Goal: Use online tool/utility: Use online tool/utility

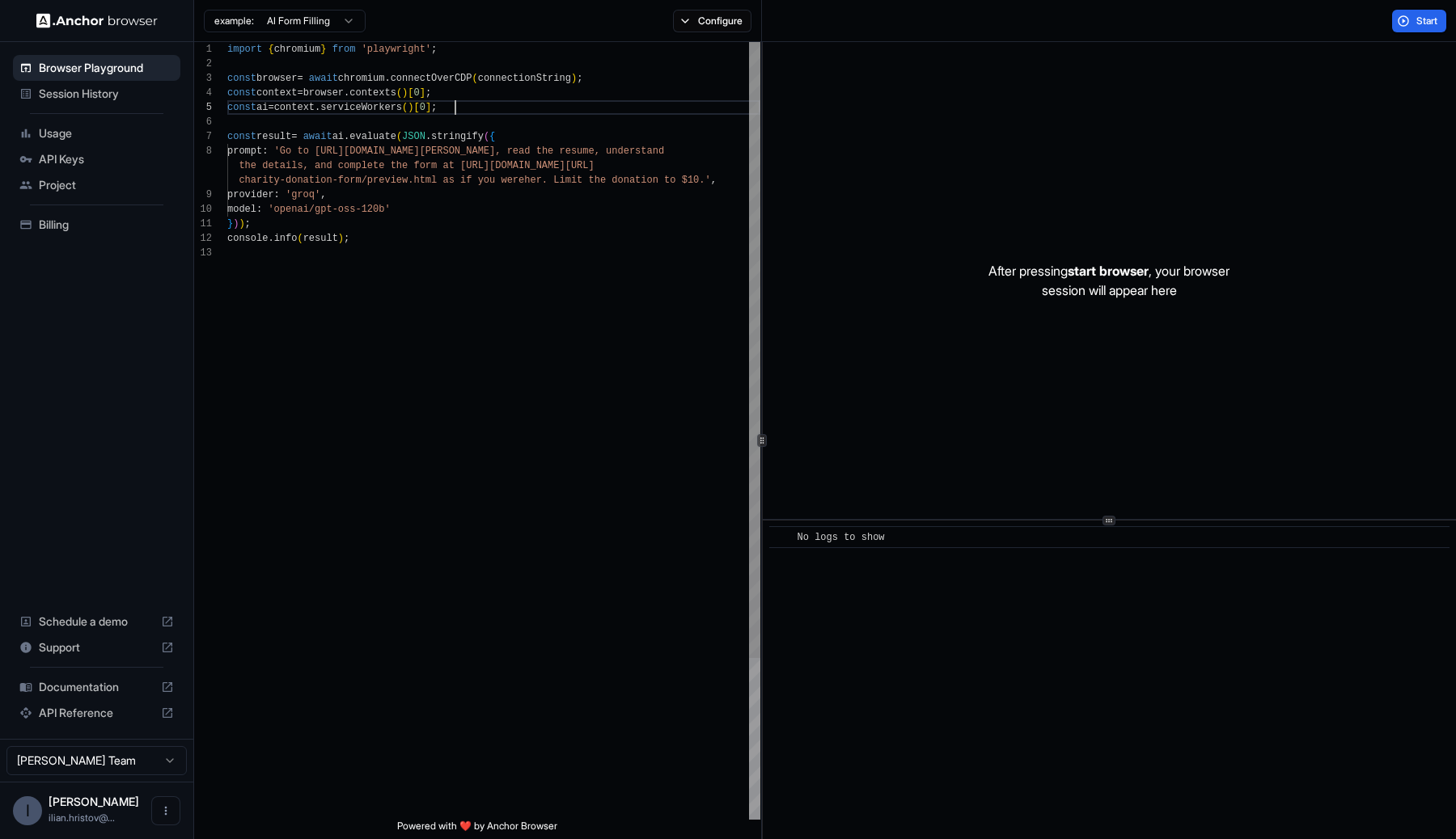
scroll to position [59, 0]
click at [522, 108] on div "import { chromium } from 'playwright' ; const browser = await chromium . connec…" at bounding box center [493, 533] width 533 height 981
click at [554, 239] on div "import { chromium } from 'playwright' ; const browser = await chromium . connec…" at bounding box center [493, 533] width 533 height 981
click at [343, 8] on div "example: AI Form Filling" at bounding box center [284, 19] width 162 height 26
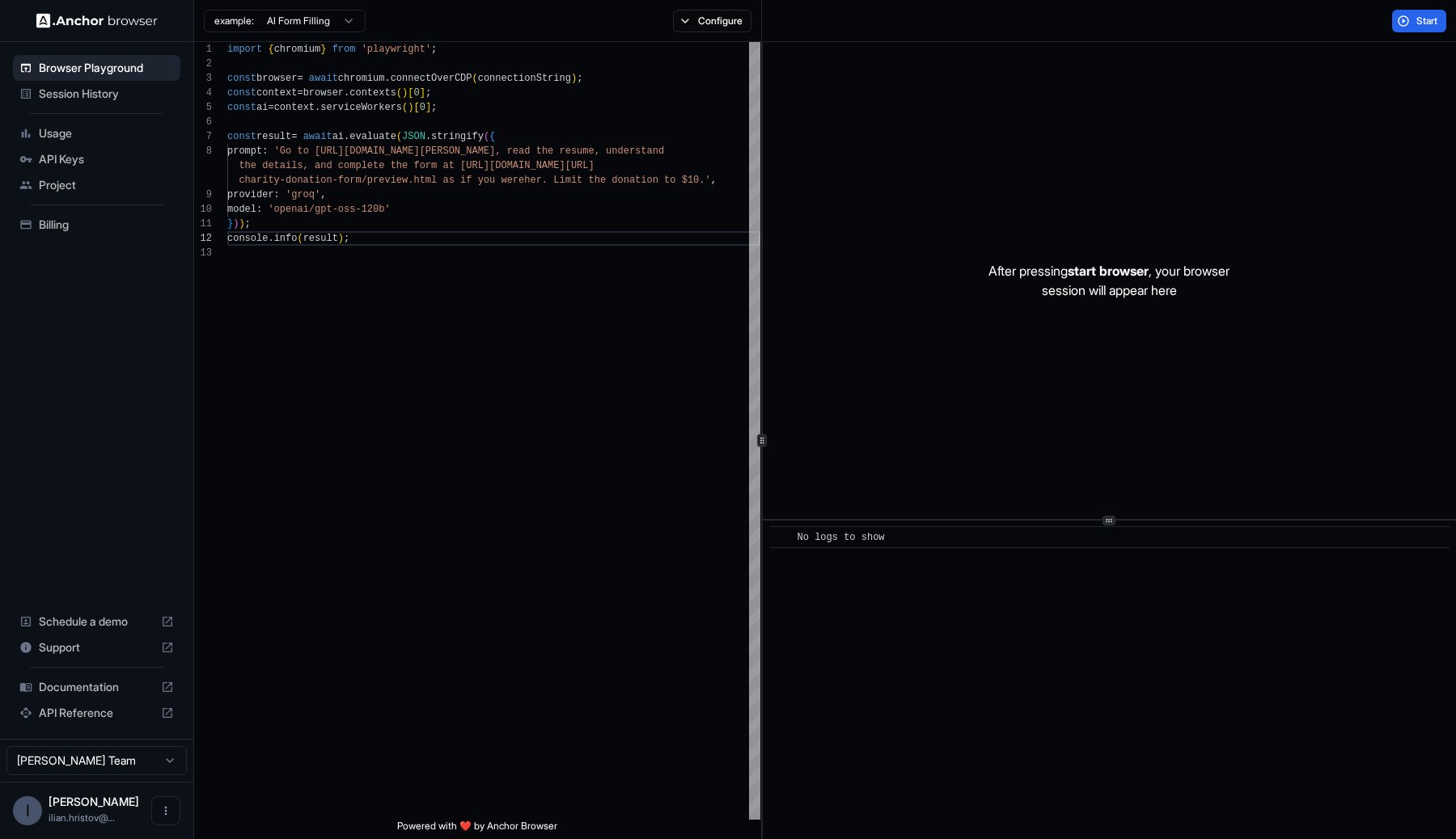
click at [340, 14] on html "Browser Playground Session History Usage API Keys Project Billing Schedule a de…" at bounding box center [728, 420] width 1456 height 839
type textarea "**********"
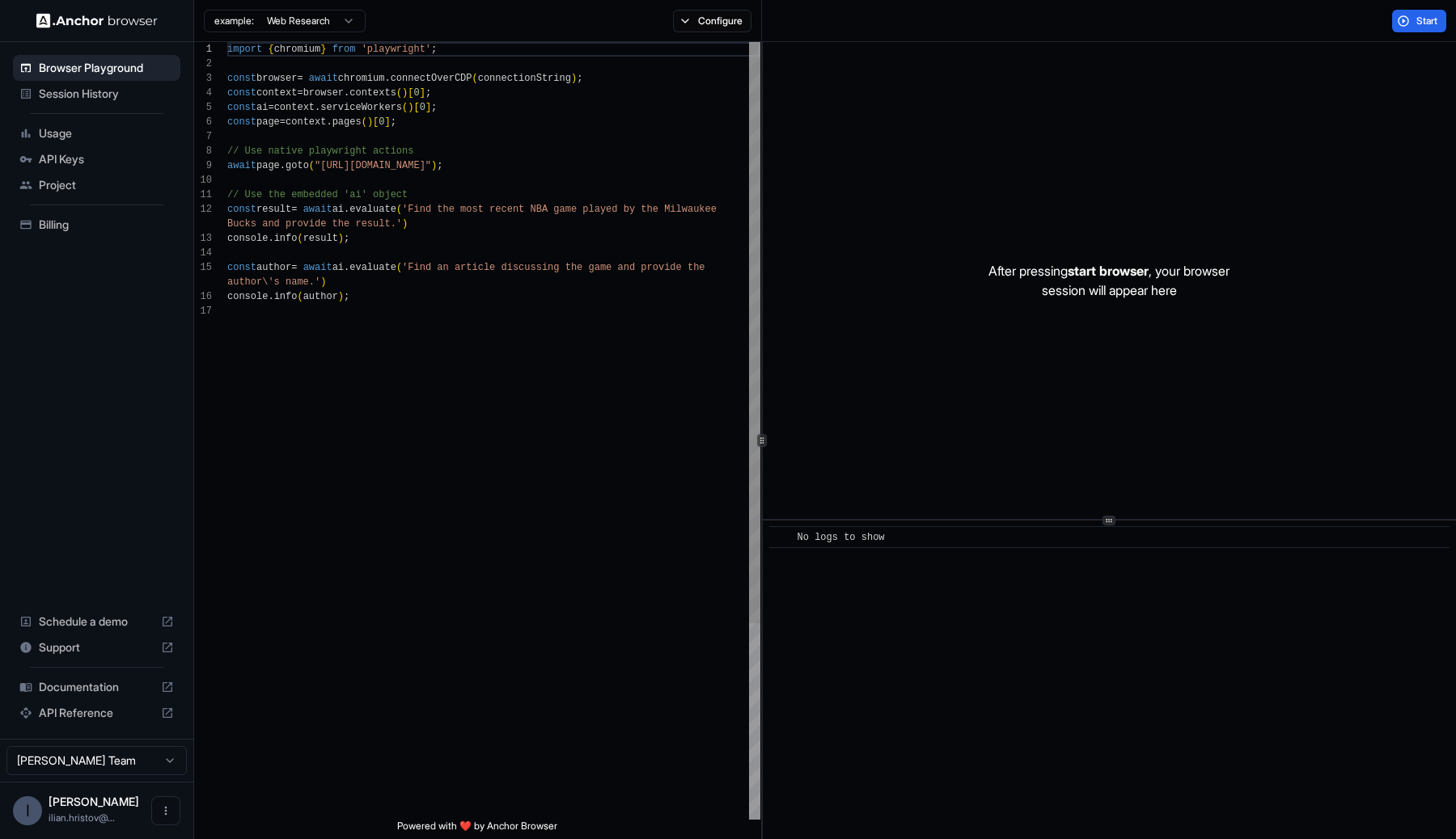
scroll to position [146, 0]
